Goal: Transaction & Acquisition: Purchase product/service

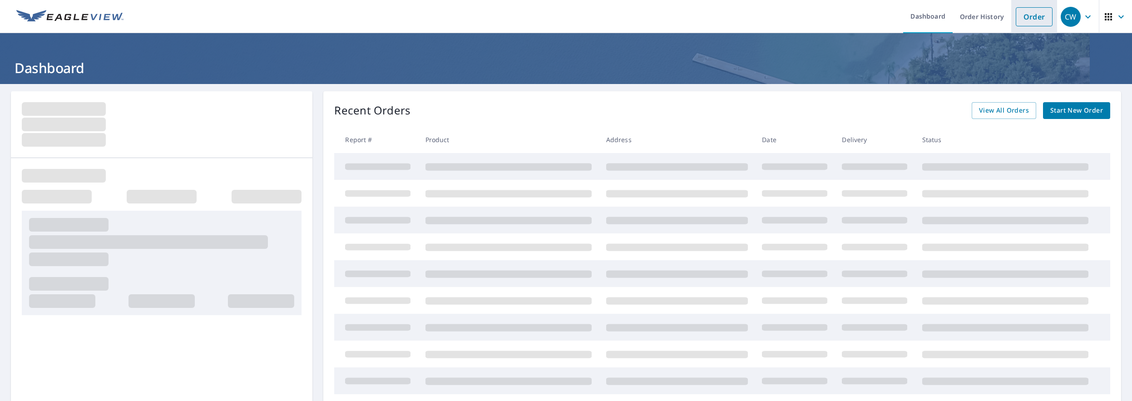
click at [1022, 15] on link "Order" at bounding box center [1034, 16] width 37 height 19
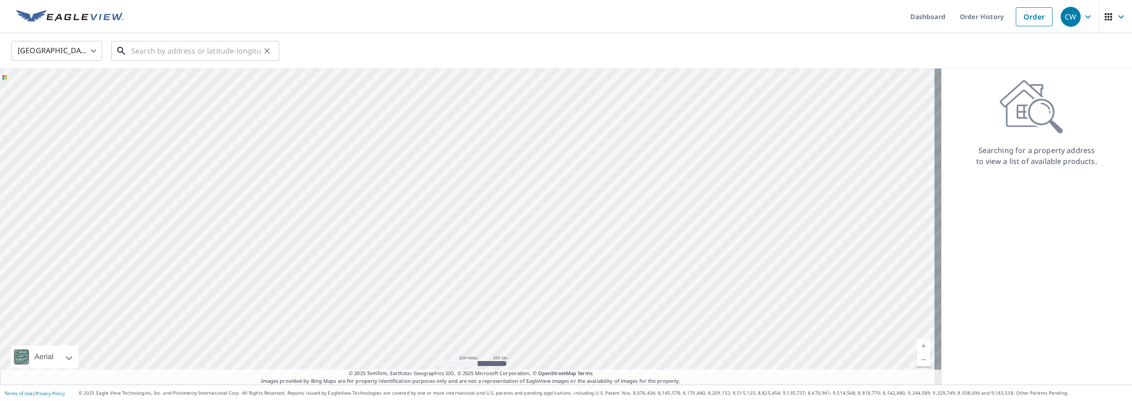
click at [151, 52] on input "text" at bounding box center [195, 50] width 129 height 25
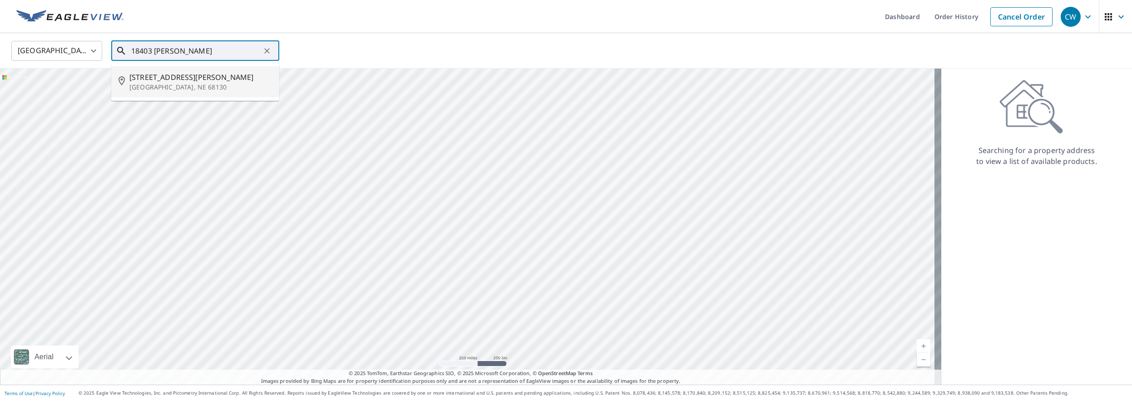
click at [151, 79] on span "[STREET_ADDRESS][PERSON_NAME]" at bounding box center [200, 77] width 143 height 11
type input "[STREET_ADDRESS]"
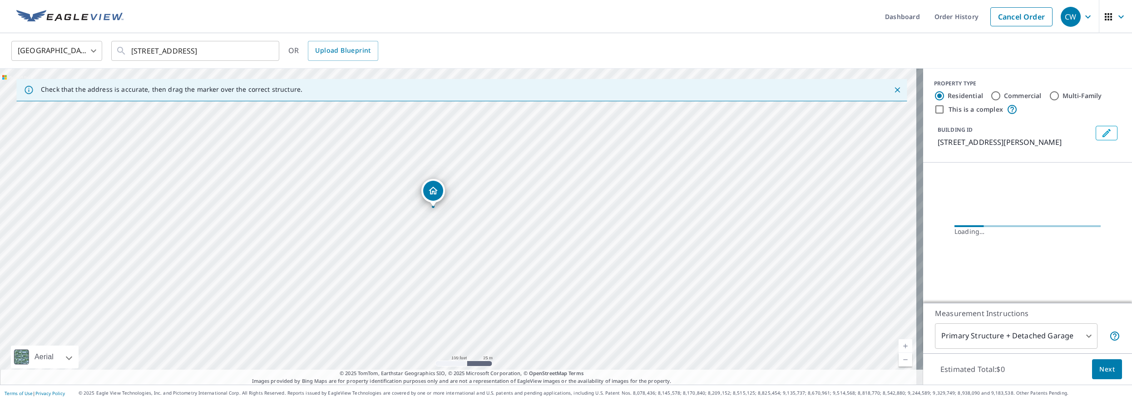
click at [1099, 371] on span "Next" at bounding box center [1106, 369] width 15 height 11
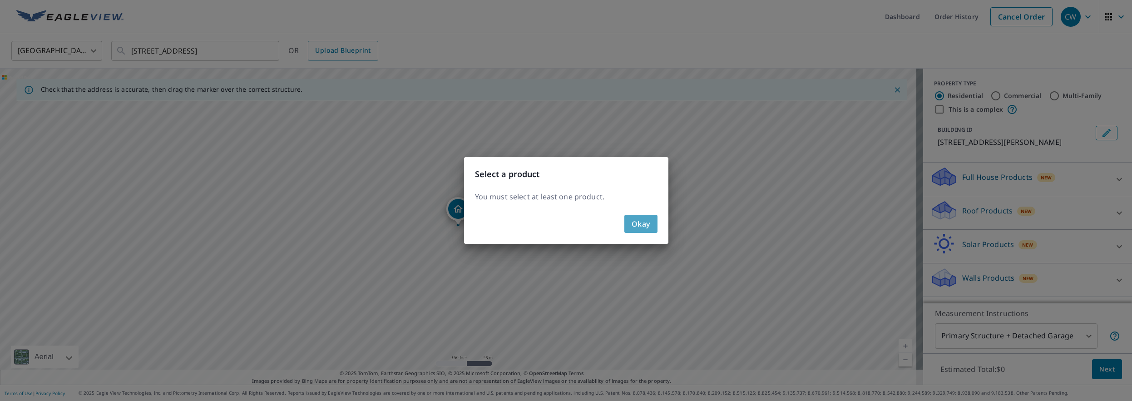
click at [644, 225] on span "Okay" at bounding box center [641, 224] width 19 height 13
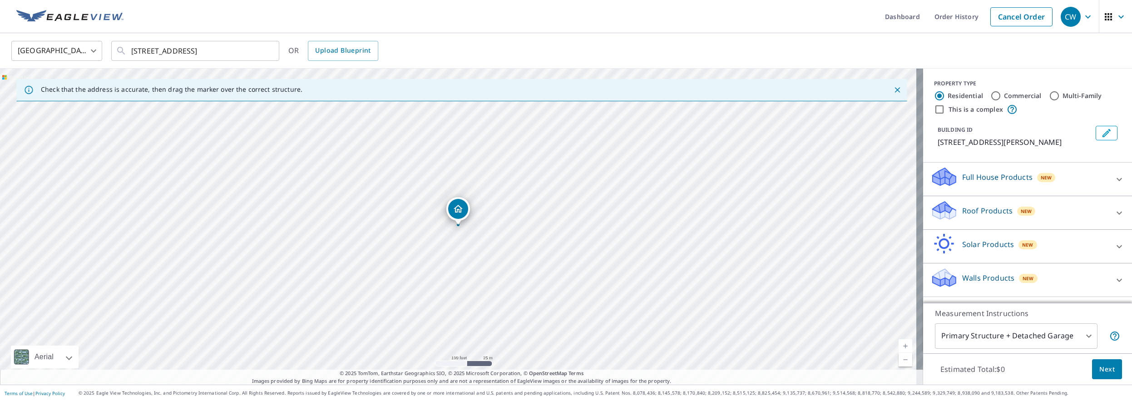
click at [980, 173] on p "Full House Products" at bounding box center [997, 177] width 70 height 11
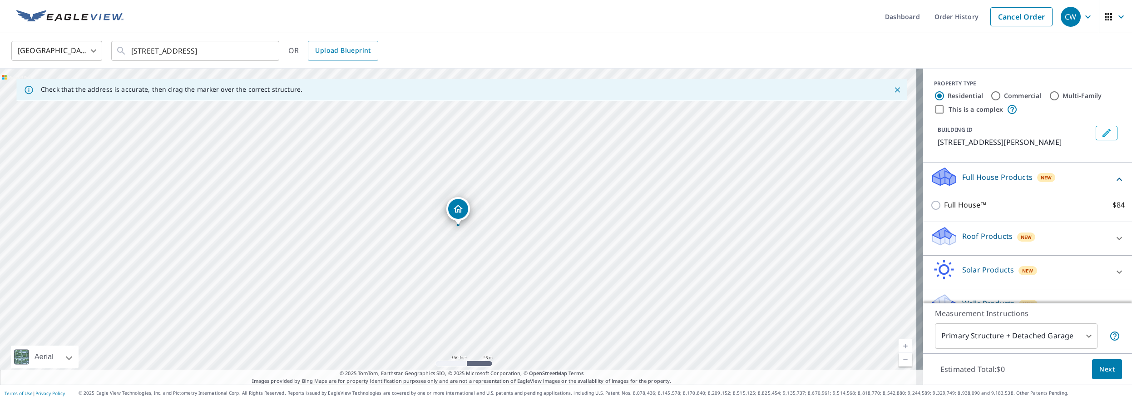
click at [980, 237] on p "Roof Products" at bounding box center [987, 236] width 50 height 11
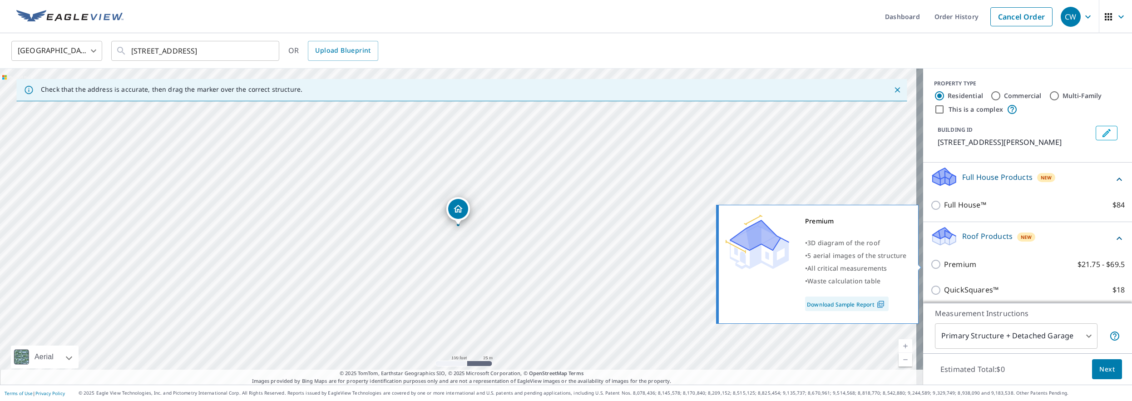
click at [935, 265] on input "Premium $21.75 - $69.5" at bounding box center [938, 264] width 14 height 11
checkbox input "true"
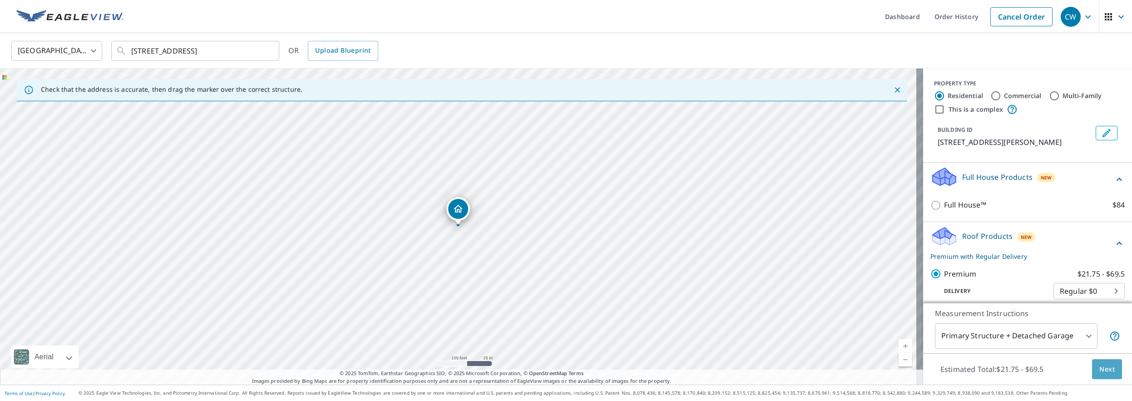
click at [1101, 371] on span "Next" at bounding box center [1106, 369] width 15 height 11
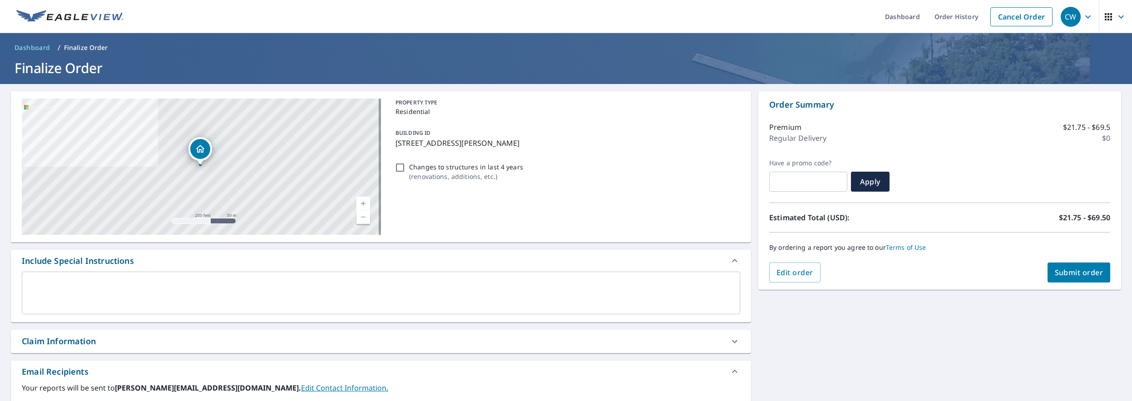
click at [1068, 277] on span "Submit order" at bounding box center [1079, 272] width 49 height 10
checkbox input "true"
